Goal: Task Accomplishment & Management: Use online tool/utility

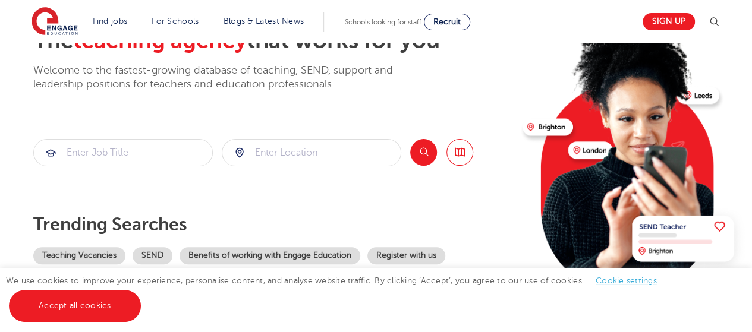
scroll to position [92, 0]
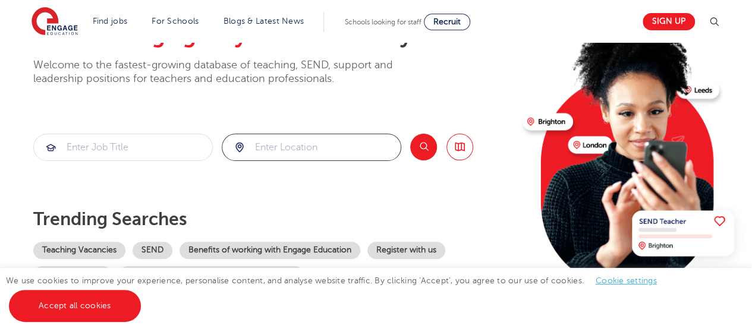
click at [306, 148] on input "search" at bounding box center [311, 147] width 178 height 26
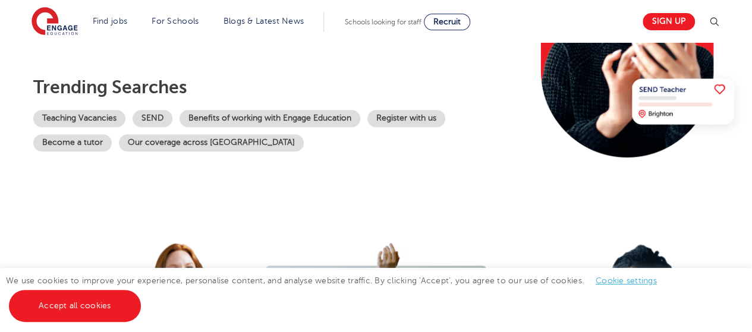
scroll to position [231, 0]
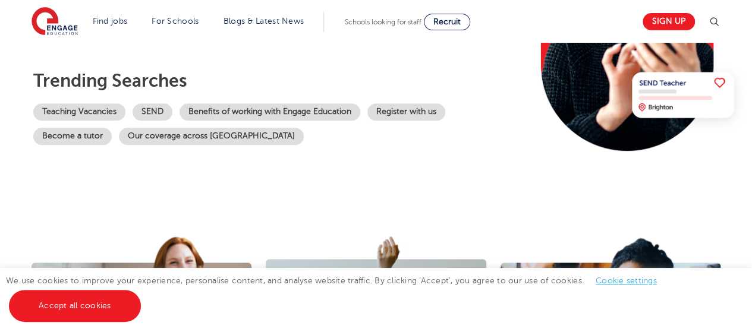
click at [84, 145] on div "The teaching agency that works for you Welcome to the fastest-growing database …" at bounding box center [273, 27] width 480 height 288
click at [81, 139] on link "Become a tutor" at bounding box center [72, 136] width 79 height 17
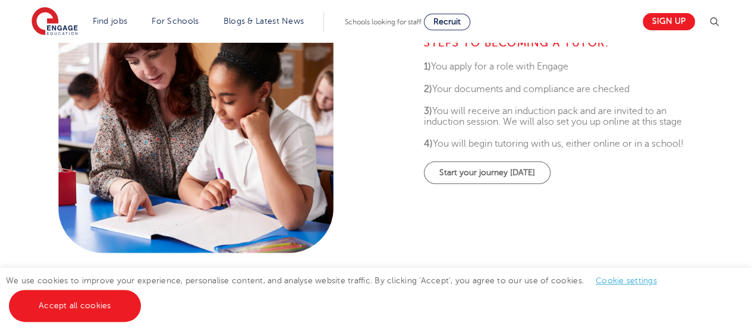
scroll to position [463, 0]
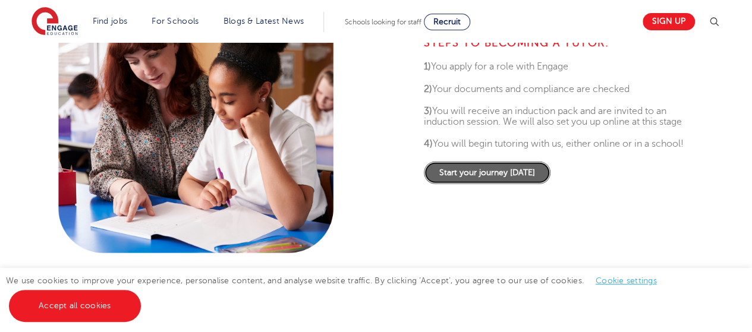
click at [531, 172] on link "Start your journey today" at bounding box center [487, 172] width 127 height 23
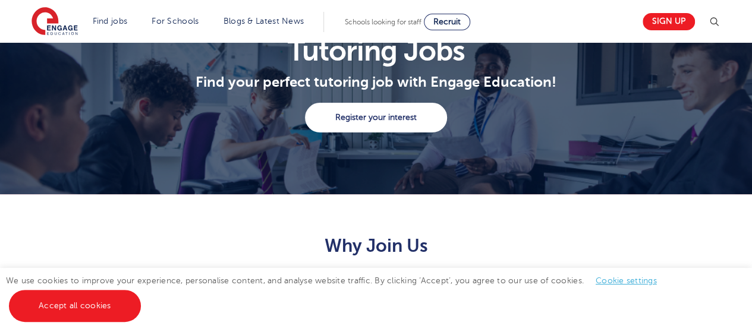
scroll to position [0, 0]
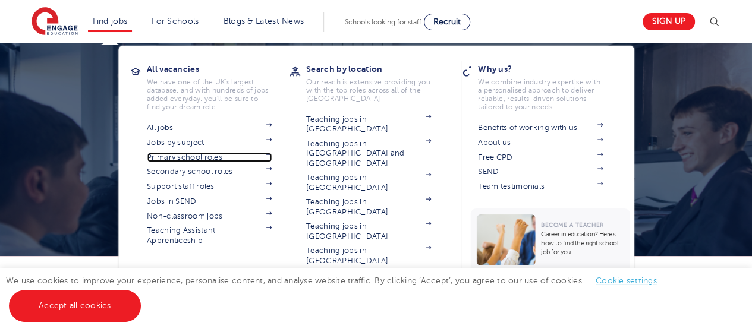
click at [180, 159] on link "Primary school roles" at bounding box center [209, 158] width 125 height 10
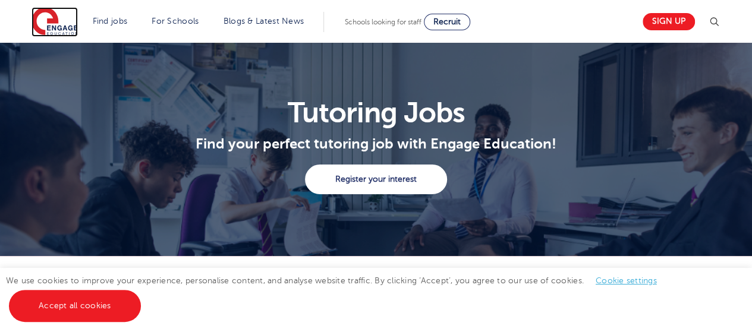
click at [73, 34] on img at bounding box center [55, 22] width 46 height 30
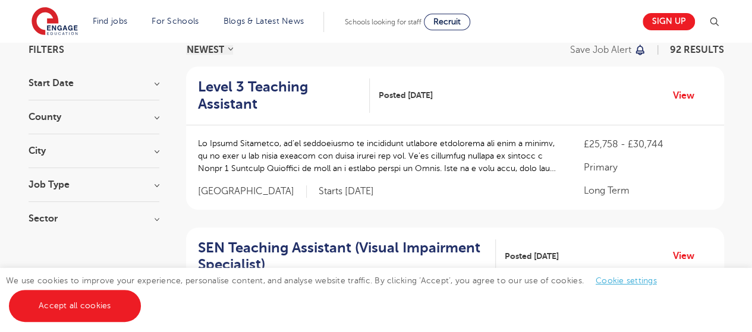
scroll to position [97, 0]
click at [52, 181] on h3 "Job Type" at bounding box center [94, 185] width 131 height 10
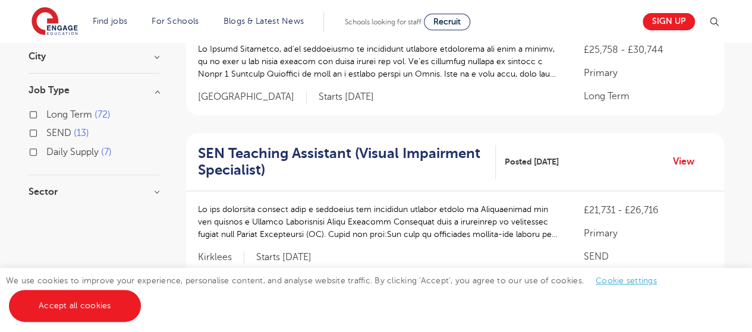
scroll to position [199, 0]
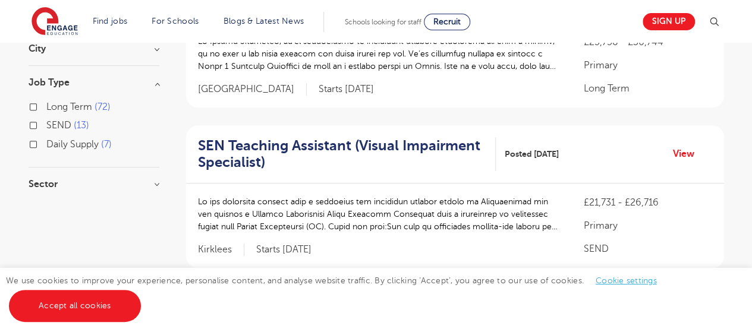
click at [52, 186] on h3 "Sector" at bounding box center [94, 185] width 131 height 10
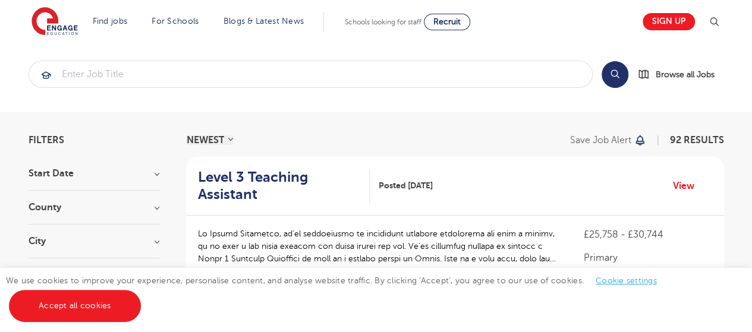
scroll to position [0, 0]
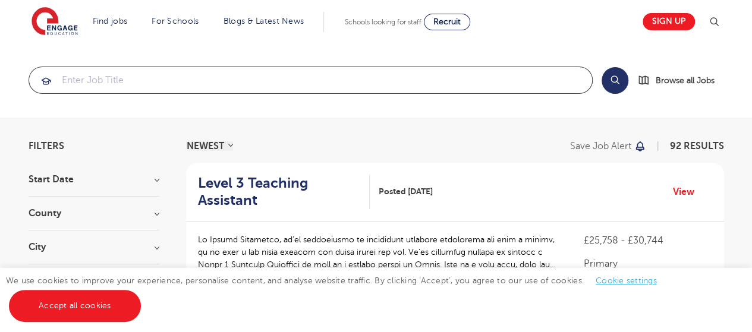
click at [197, 86] on input "search" at bounding box center [310, 80] width 563 height 26
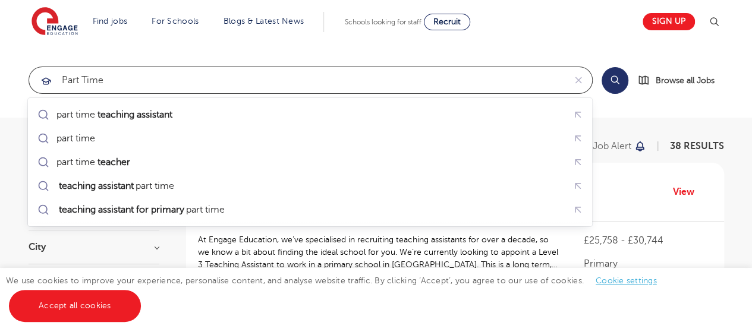
type input "part time"
click button "Submit" at bounding box center [0, 0] width 0 height 0
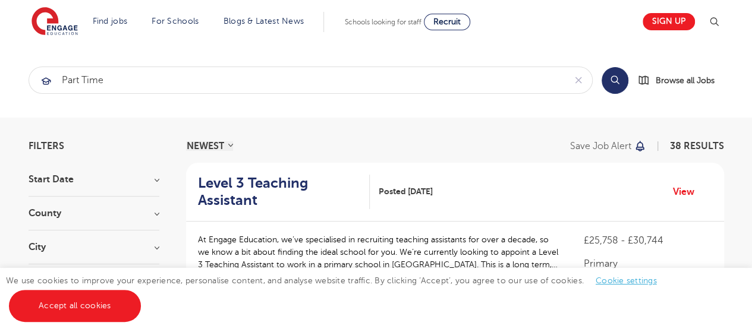
click at [613, 79] on button "Search" at bounding box center [615, 80] width 27 height 27
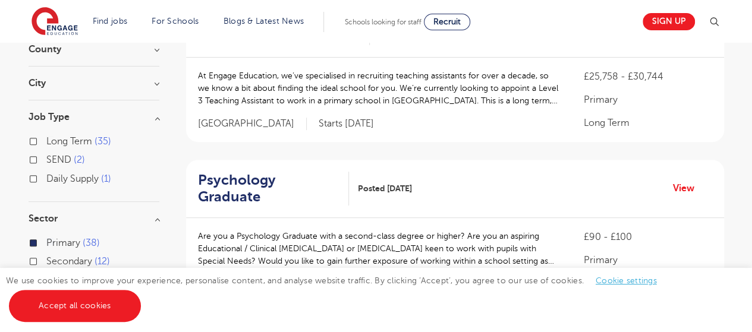
scroll to position [157, 0]
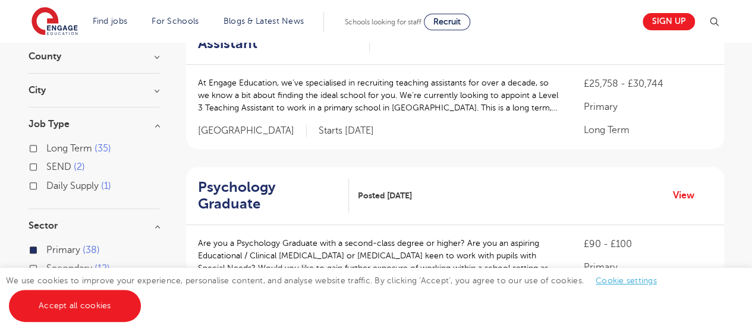
click at [98, 90] on h3 "City" at bounding box center [94, 91] width 131 height 10
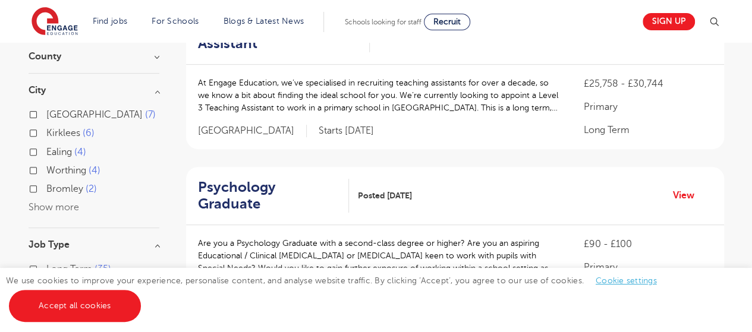
click at [52, 208] on button "Show more" at bounding box center [54, 207] width 51 height 11
click at [58, 187] on span "Bromley" at bounding box center [64, 189] width 37 height 11
click at [54, 187] on input "Bromley 2" at bounding box center [50, 188] width 8 height 8
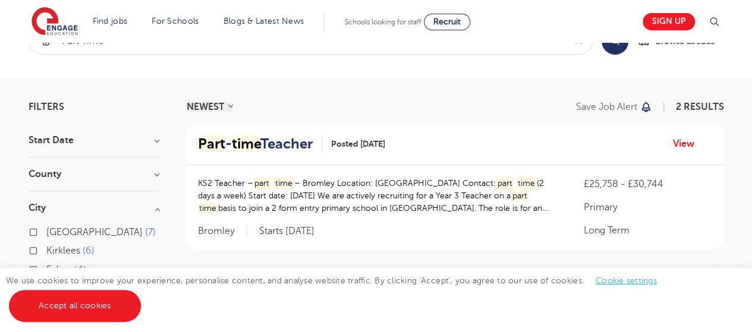
scroll to position [42, 0]
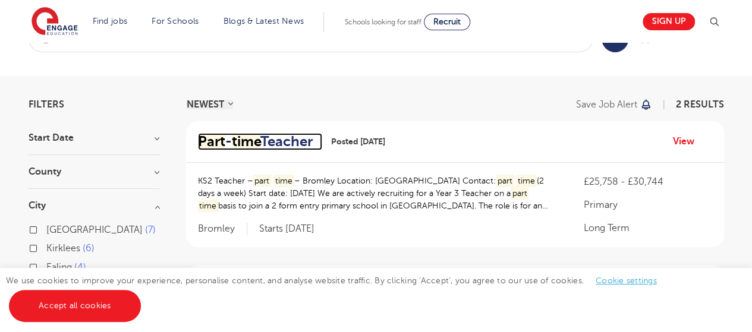
click at [286, 144] on h2 "Part - time Teacher" at bounding box center [255, 141] width 115 height 17
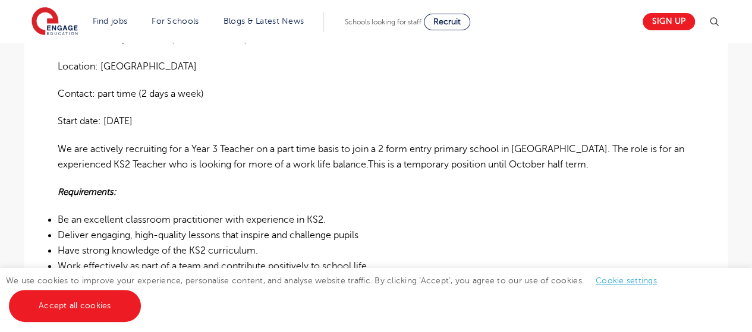
scroll to position [352, 0]
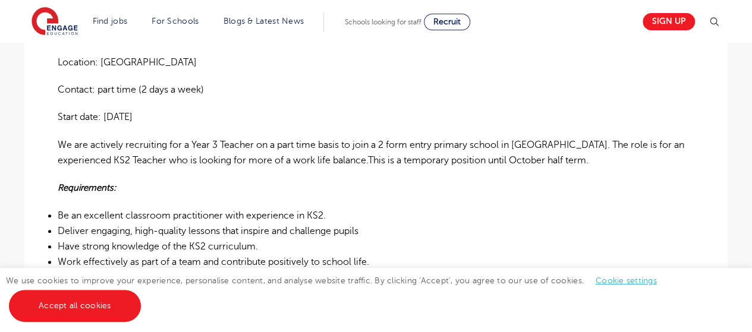
click at [286, 143] on p "We are actively recruiting for a Year 3 Teacher on a part time basis to join a …" at bounding box center [376, 153] width 637 height 32
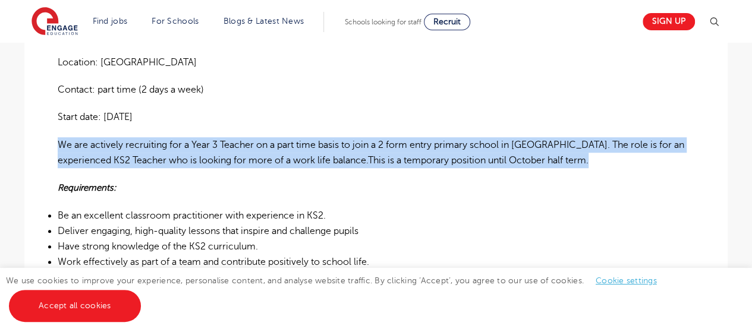
click at [286, 143] on p "We are actively recruiting for a Year 3 Teacher on a part time basis to join a …" at bounding box center [376, 153] width 637 height 32
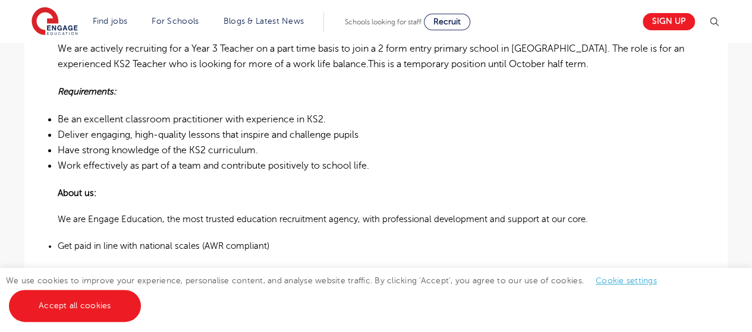
scroll to position [448, 0]
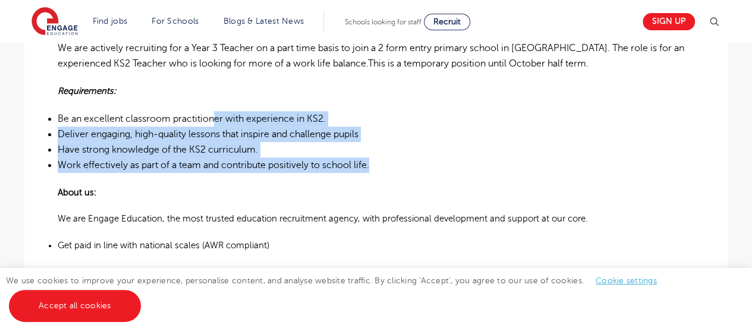
drag, startPoint x: 381, startPoint y: 172, endPoint x: 217, endPoint y: 114, distance: 174.6
click at [217, 114] on ul "Be an excellent classroom practitioner with experience in KS2. Deliver engaging…" at bounding box center [376, 142] width 637 height 62
click at [217, 114] on span "Be an excellent classroom practitioner with experience in KS2." at bounding box center [192, 119] width 268 height 11
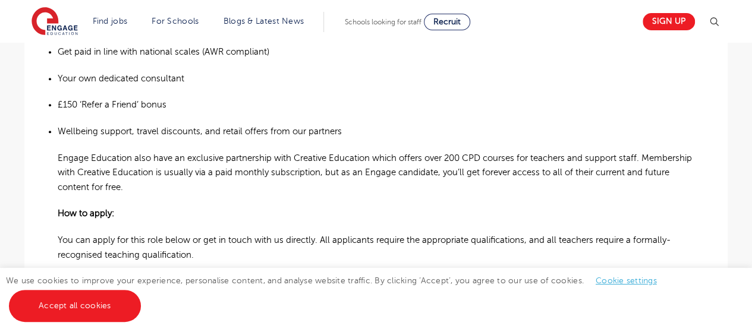
scroll to position [647, 0]
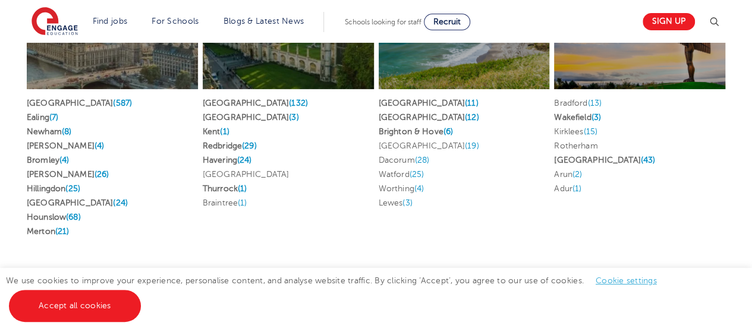
scroll to position [2385, 0]
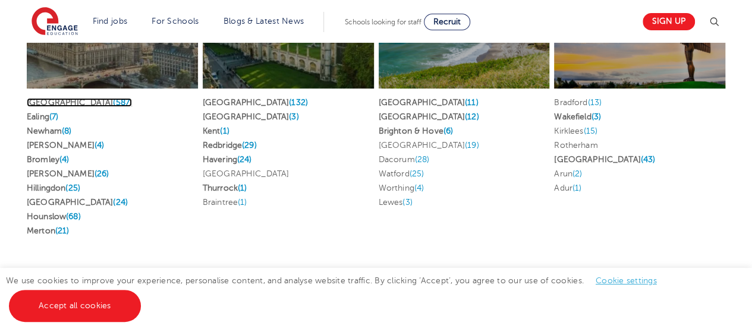
click at [43, 98] on link "London (587)" at bounding box center [79, 102] width 105 height 9
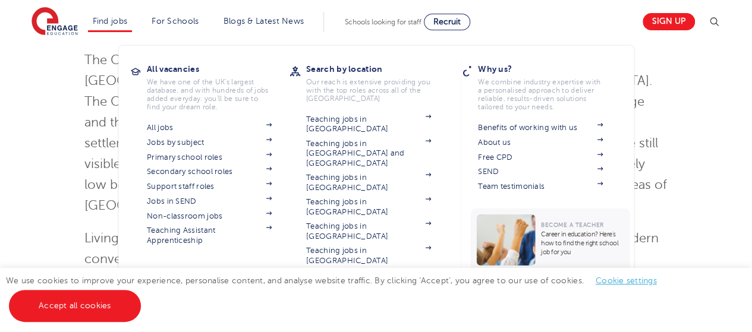
scroll to position [171, 0]
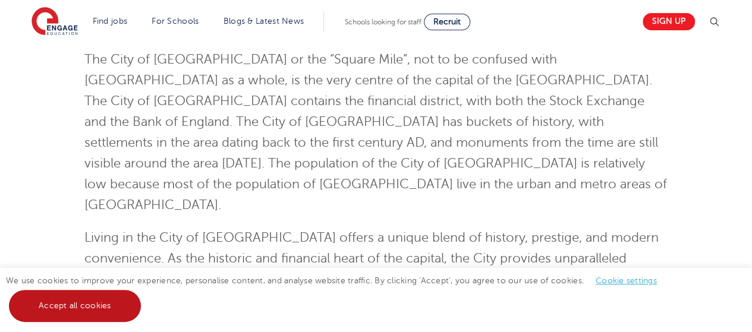
click at [121, 295] on link "Accept all cookies" at bounding box center [75, 306] width 132 height 32
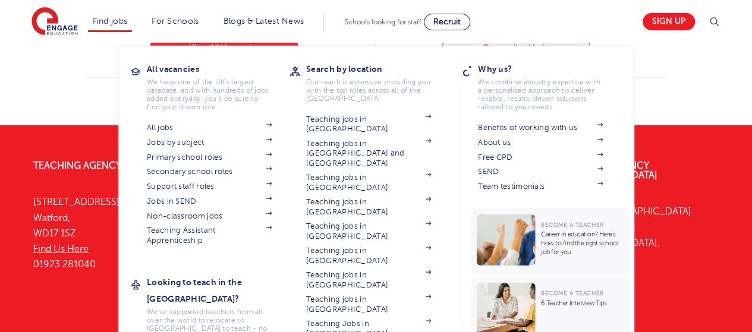
scroll to position [1380, 0]
